Goal: Task Accomplishment & Management: Complete application form

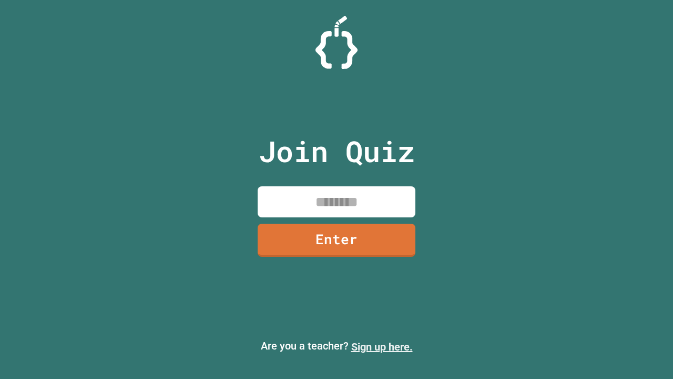
click at [382, 347] on link "Sign up here." at bounding box center [382, 346] width 62 height 13
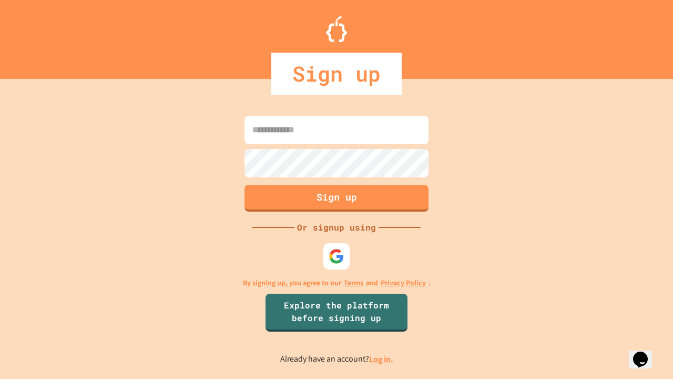
click at [382, 359] on link "Log in." at bounding box center [381, 358] width 24 height 11
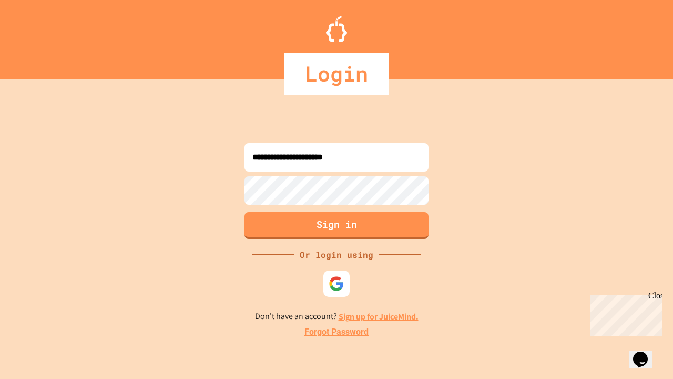
type input "**********"
